Goal: Navigation & Orientation: Find specific page/section

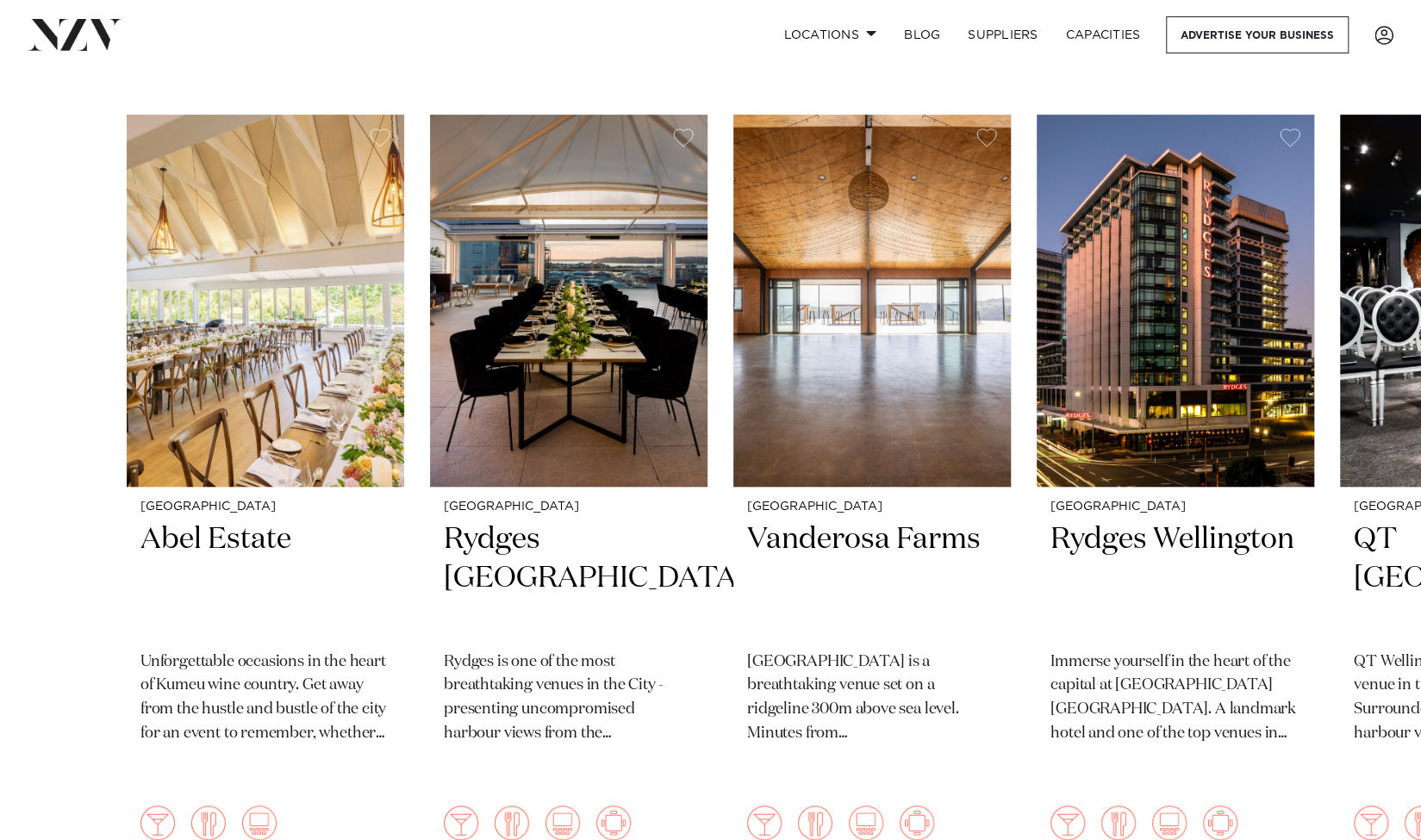
scroll to position [525, 0]
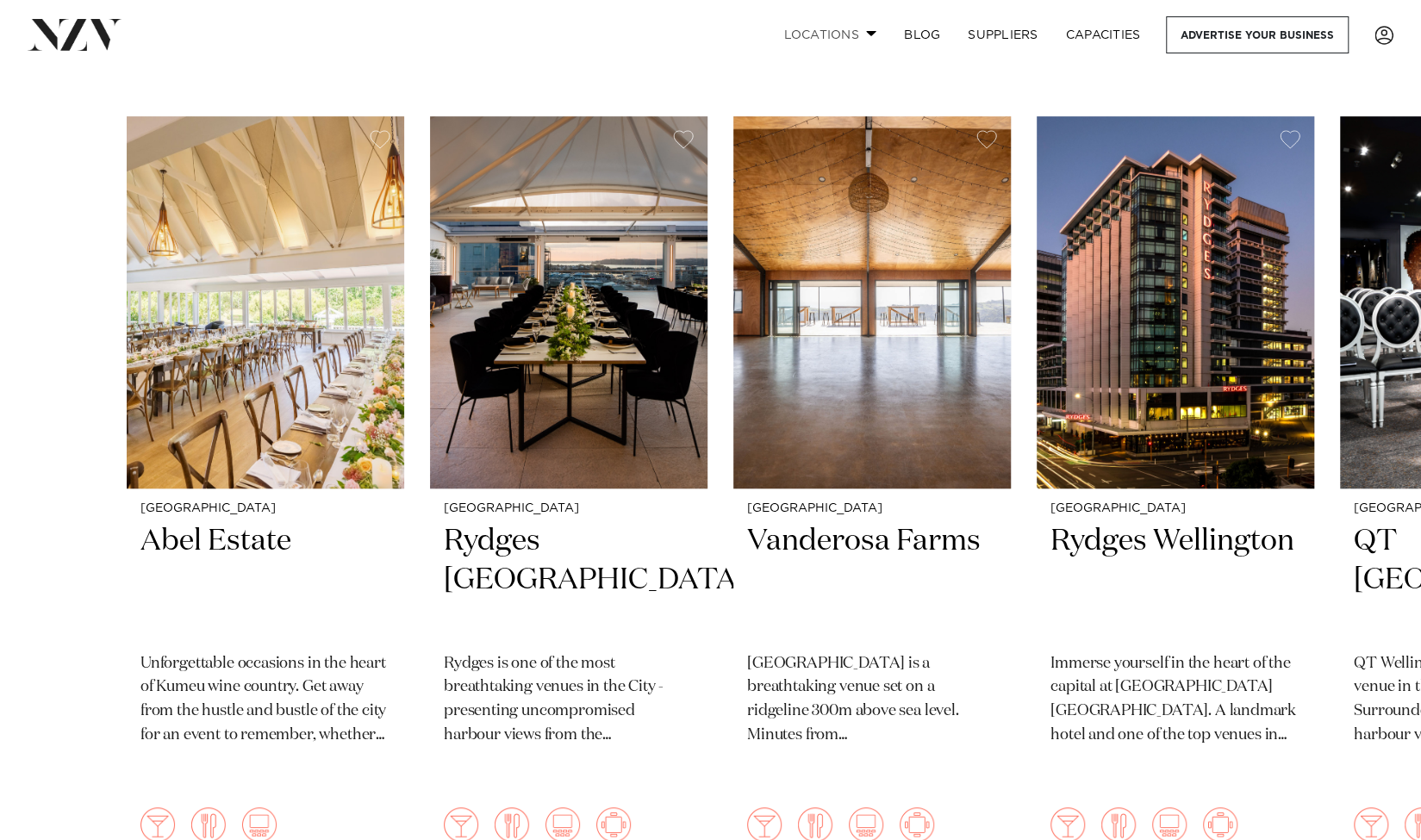
click at [866, 36] on span at bounding box center [872, 33] width 11 height 6
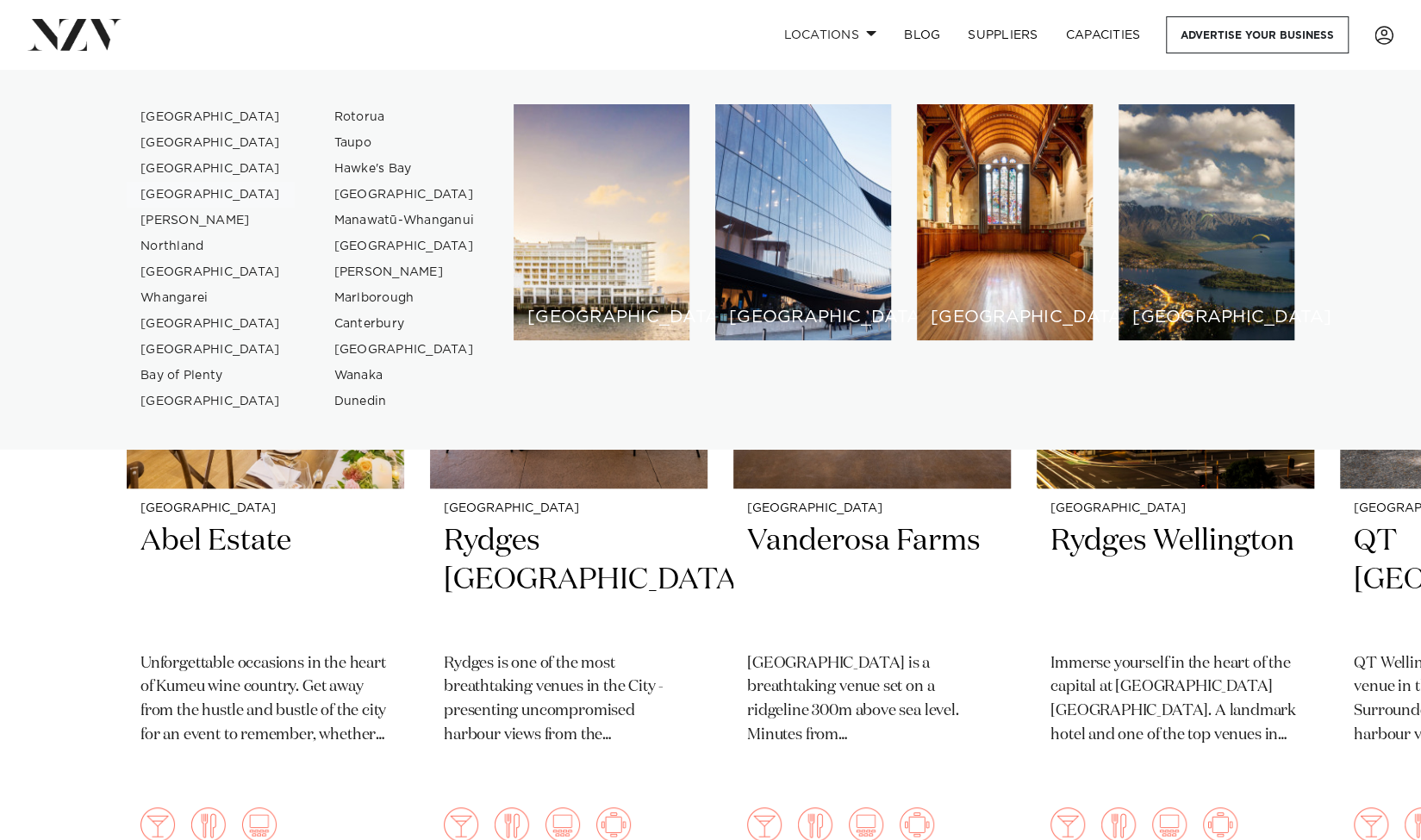
click at [186, 187] on link "[GEOGRAPHIC_DATA]" at bounding box center [210, 194] width 168 height 26
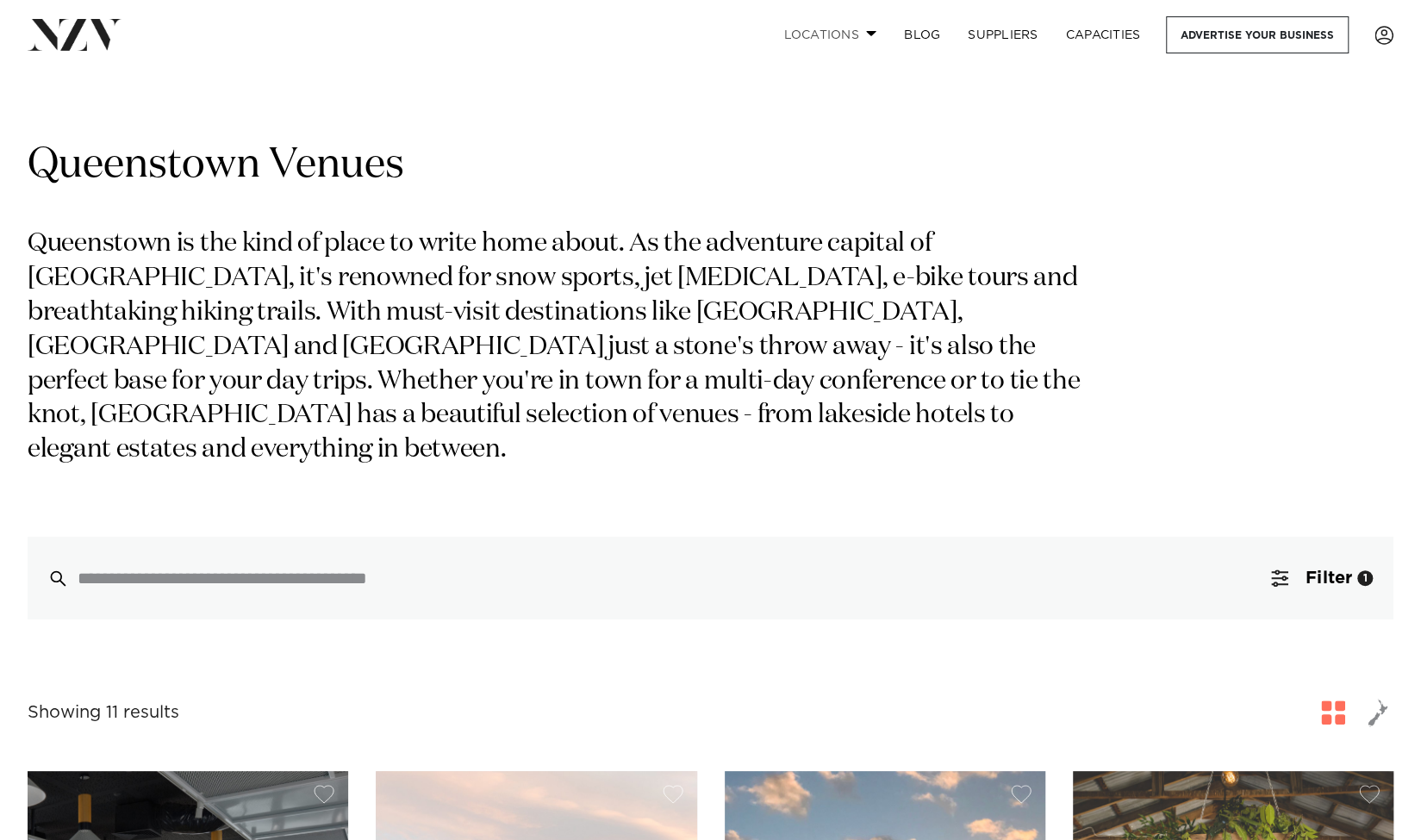
click at [871, 33] on span at bounding box center [872, 33] width 11 height 6
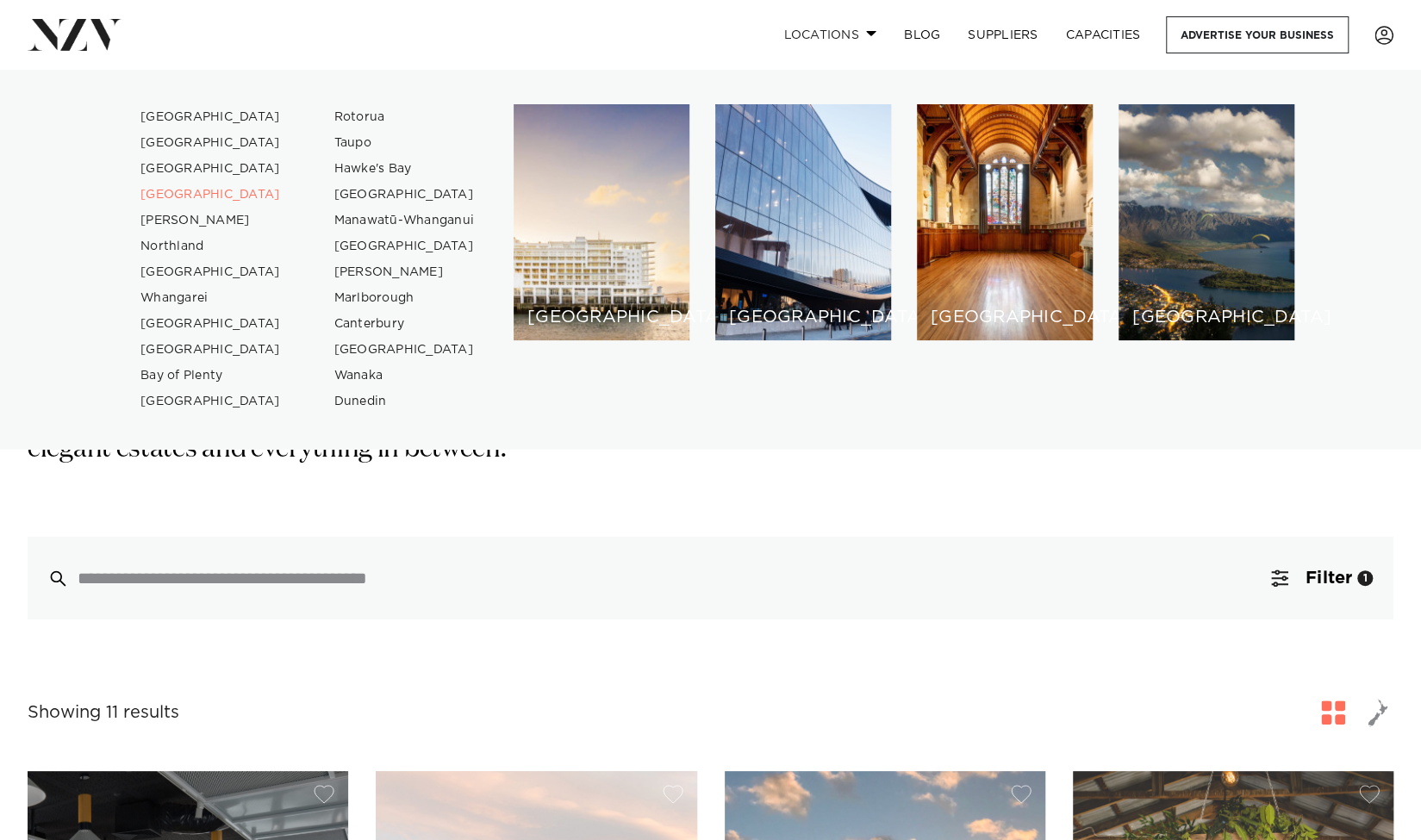
click at [871, 32] on span at bounding box center [872, 33] width 11 height 6
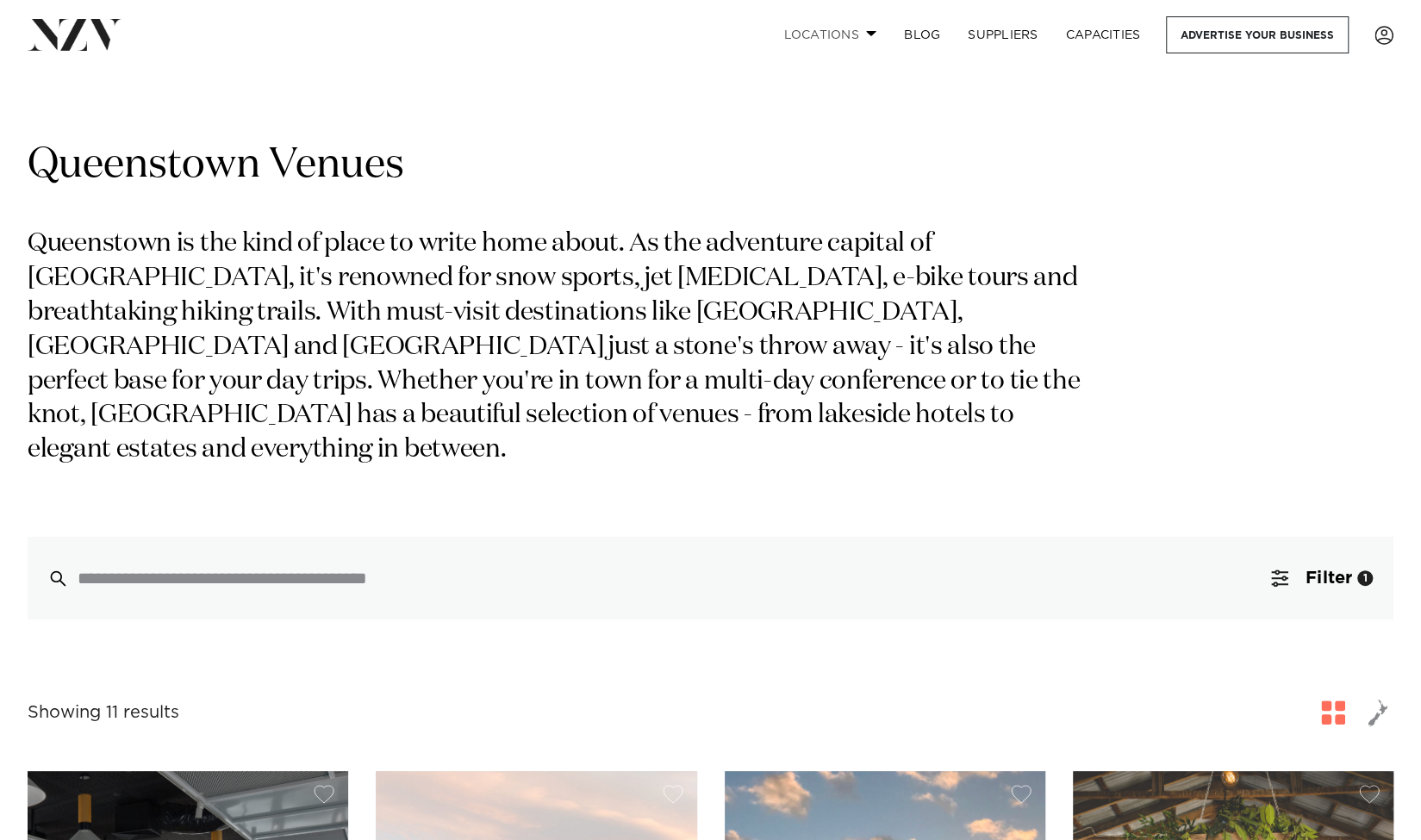
click at [871, 32] on span at bounding box center [872, 33] width 11 height 6
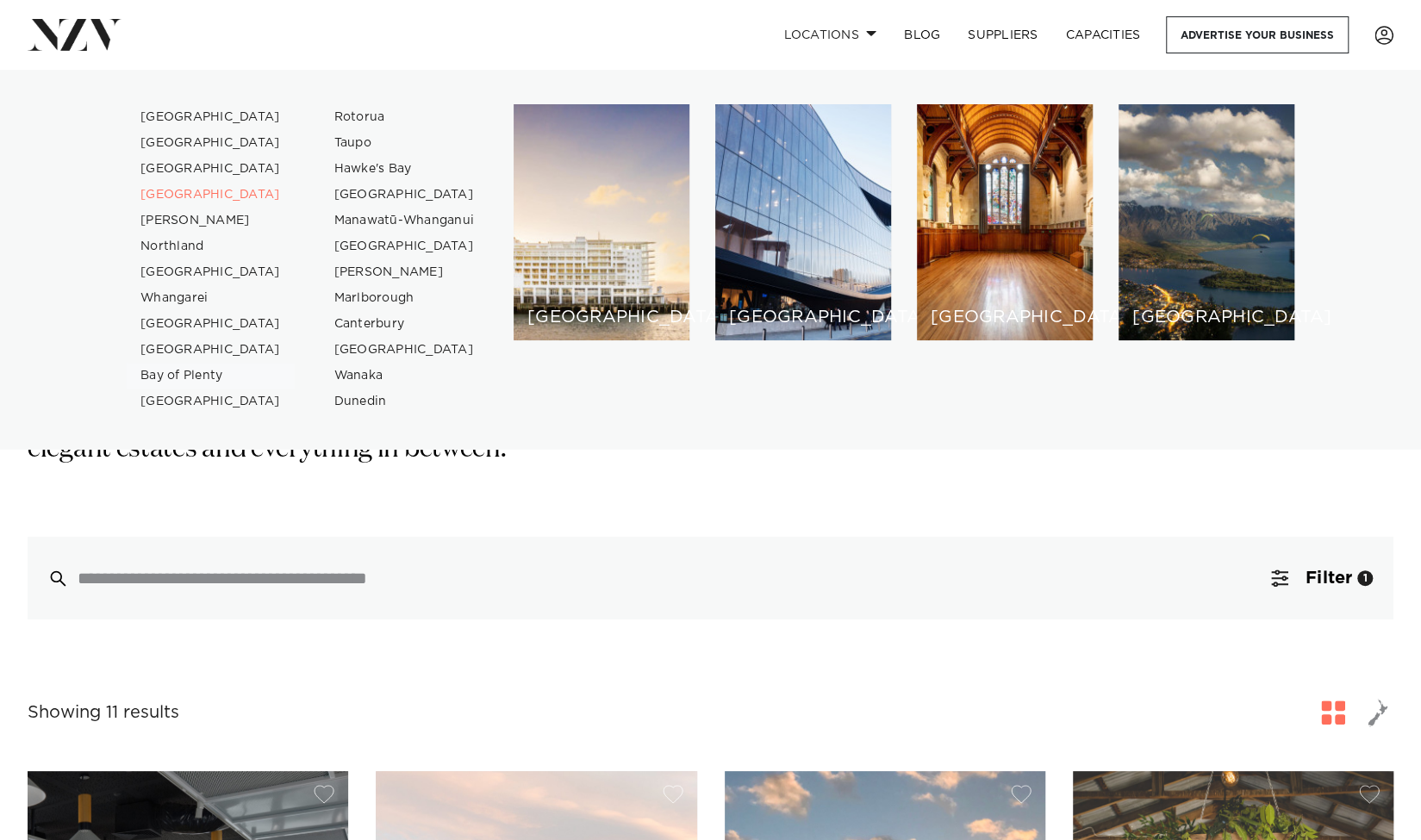
click at [179, 373] on link "Bay of Plenty" at bounding box center [210, 375] width 168 height 26
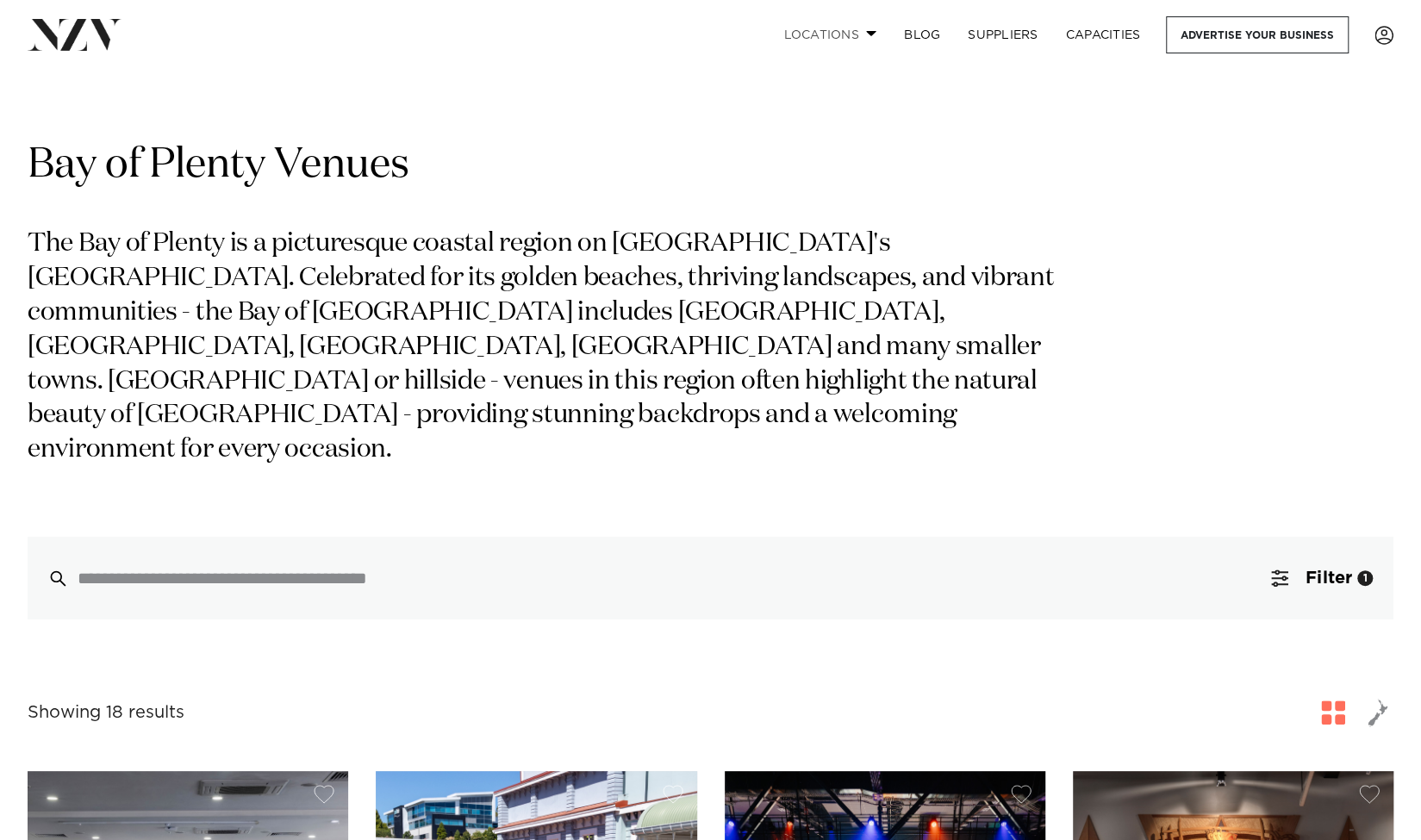
click at [869, 33] on span at bounding box center [872, 33] width 11 height 6
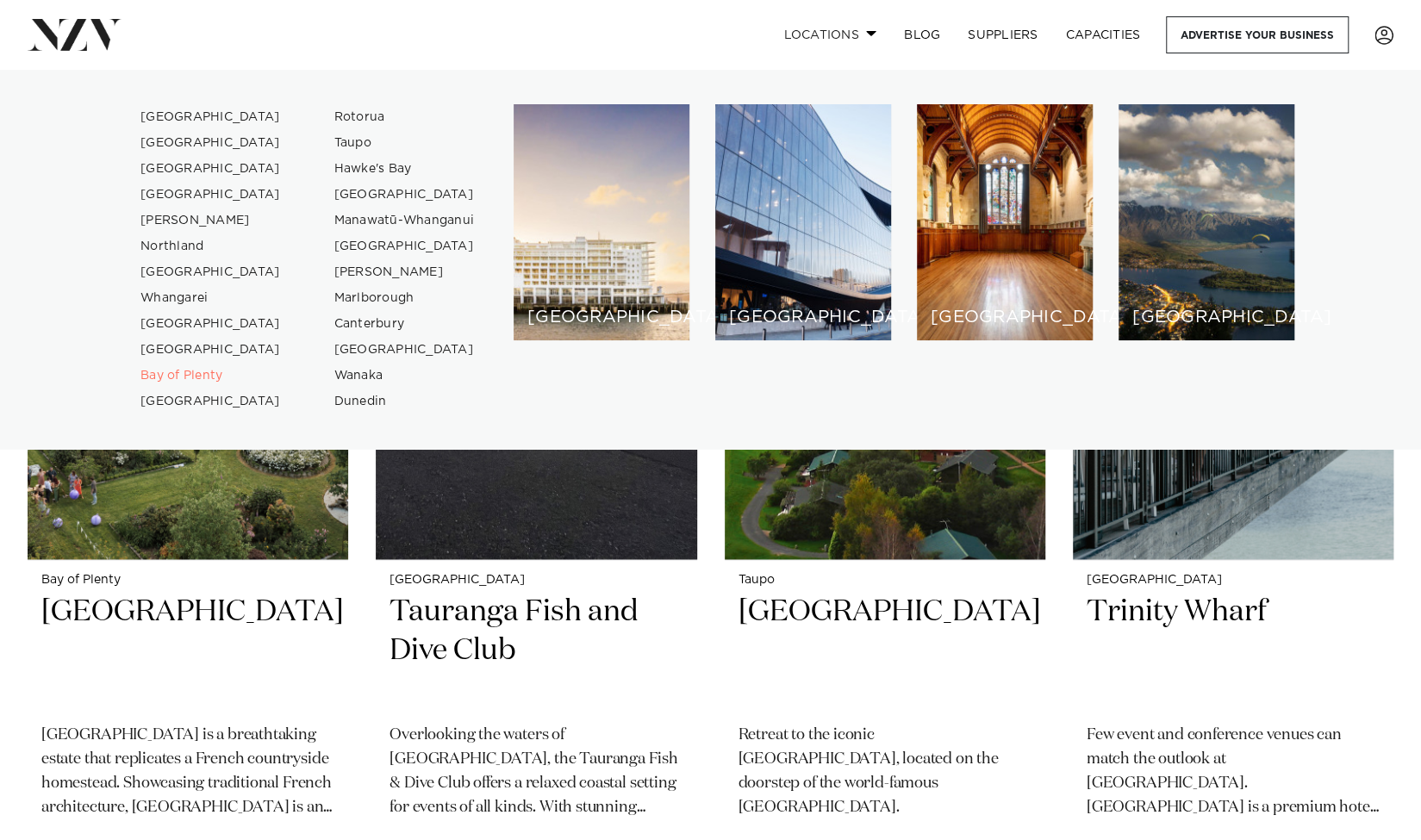
scroll to position [1442, 0]
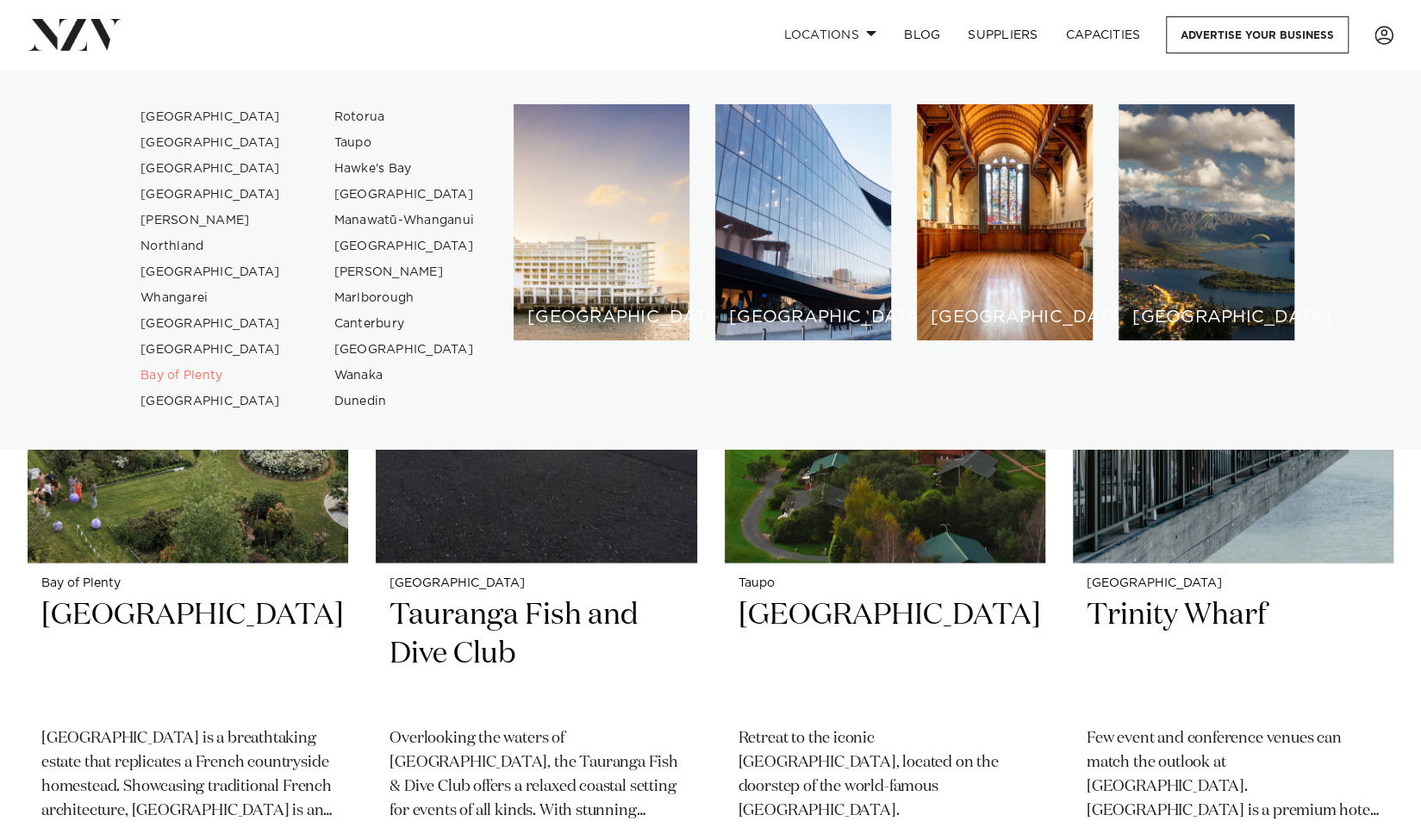
click at [357, 140] on link "Taupo" at bounding box center [404, 143] width 168 height 26
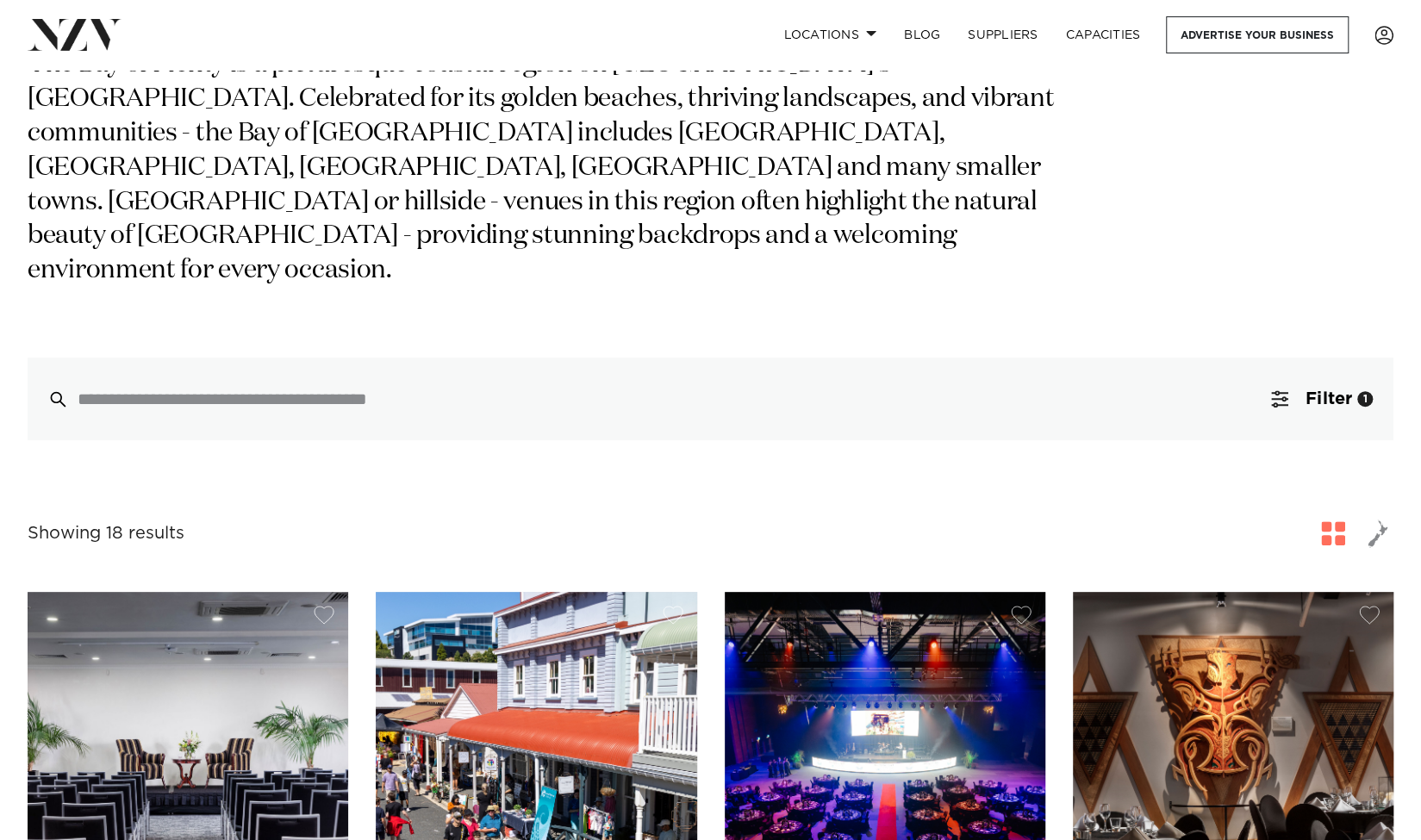
scroll to position [0, 0]
